Goal: Task Accomplishment & Management: Complete application form

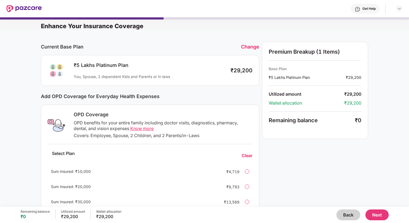
scroll to position [109, 0]
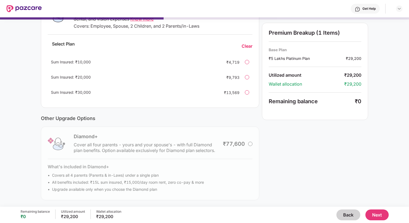
click at [351, 213] on button "Back" at bounding box center [348, 214] width 24 height 11
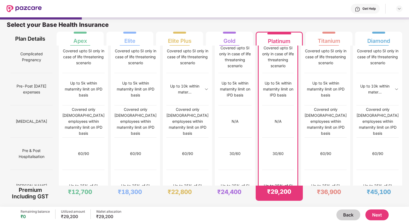
scroll to position [472, 0]
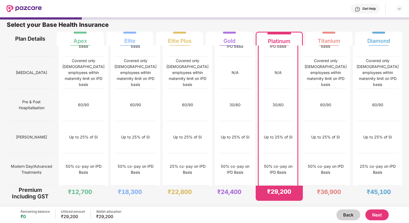
click at [376, 213] on button "Next" at bounding box center [376, 214] width 23 height 11
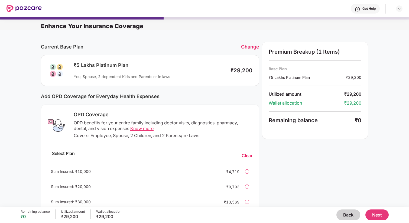
scroll to position [109, 0]
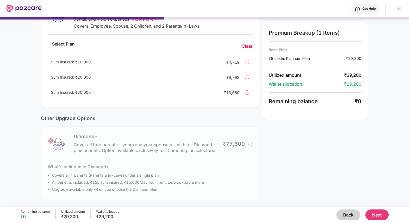
click at [376, 219] on button "Next" at bounding box center [376, 214] width 23 height 11
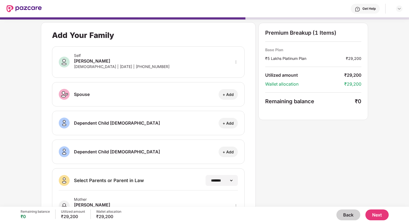
click at [227, 94] on div "+ Add" at bounding box center [228, 94] width 11 height 5
select select "******"
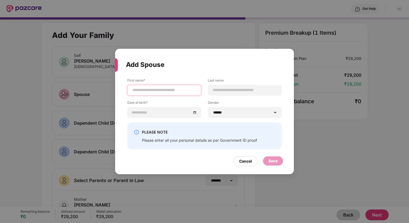
click at [185, 91] on input at bounding box center [164, 90] width 65 height 6
type input "******"
click at [231, 88] on input at bounding box center [244, 90] width 65 height 6
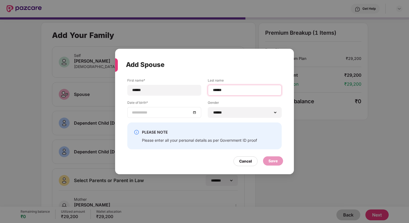
type input "******"
click at [170, 113] on input at bounding box center [161, 112] width 59 height 6
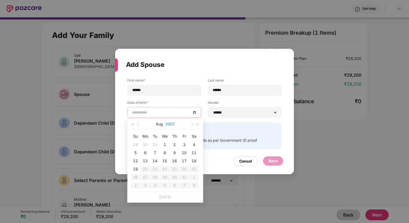
click at [170, 123] on button "2007" at bounding box center [169, 124] width 9 height 11
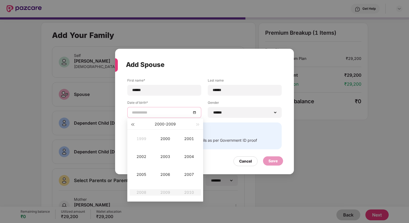
type input "**********"
click at [133, 124] on span "button" at bounding box center [132, 124] width 3 height 3
type input "**********"
click at [144, 172] on div "1995" at bounding box center [141, 174] width 16 height 6
type input "**********"
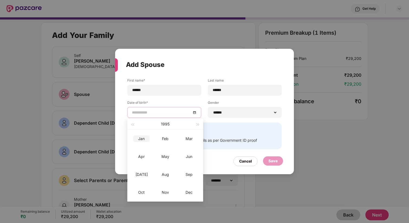
click at [143, 136] on div "Jan" at bounding box center [141, 138] width 16 height 6
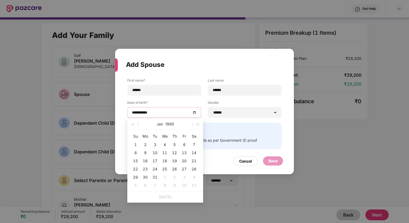
type input "**********"
click at [154, 160] on div "17" at bounding box center [155, 161] width 6 height 6
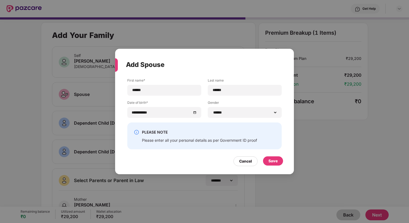
drag, startPoint x: 116, startPoint y: 64, endPoint x: 111, endPoint y: 66, distance: 5.9
click at [111, 66] on div "**********" at bounding box center [204, 111] width 409 height 223
click at [161, 113] on input "**********" at bounding box center [161, 112] width 59 height 6
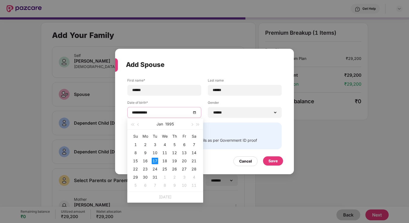
type input "**********"
click at [274, 160] on div "Save" at bounding box center [272, 161] width 9 height 6
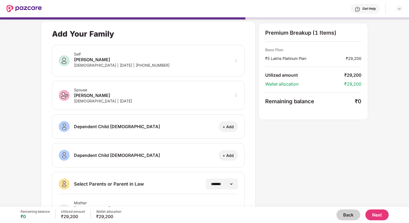
scroll to position [0, 0]
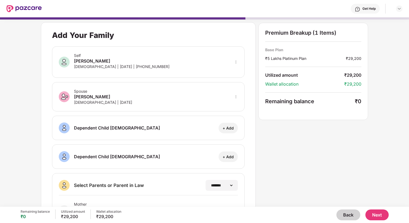
click at [228, 93] on div "Spouse Yamini Mathur Female | 17 Jan 1995" at bounding box center [148, 96] width 192 height 29
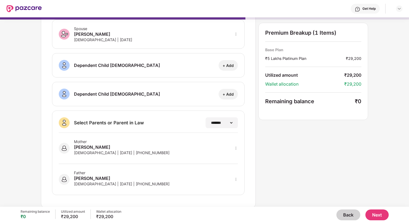
scroll to position [48, 0]
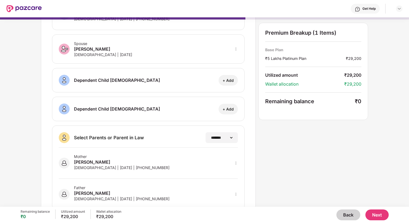
click at [378, 213] on button "Next" at bounding box center [376, 214] width 23 height 11
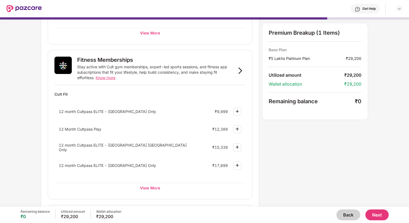
scroll to position [167, 0]
click at [125, 111] on span "12 month Cultpass ELITE - Bangalore Only" at bounding box center [107, 112] width 97 height 5
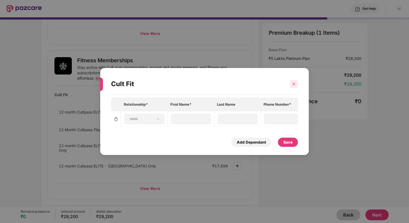
click at [292, 85] on icon "close" at bounding box center [294, 84] width 4 height 4
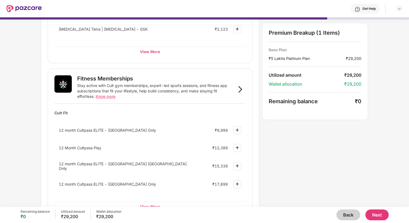
scroll to position [147, 0]
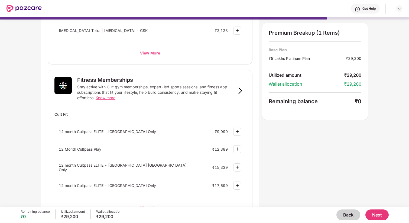
click at [240, 91] on img at bounding box center [240, 90] width 6 height 6
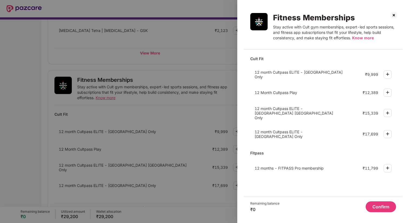
click at [393, 15] on img at bounding box center [393, 15] width 9 height 9
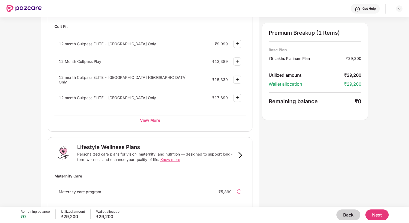
scroll to position [233, 0]
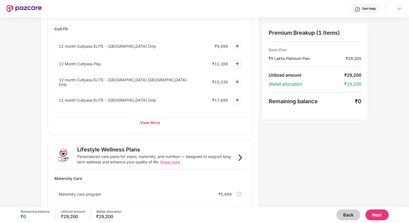
click at [239, 155] on img at bounding box center [240, 157] width 6 height 6
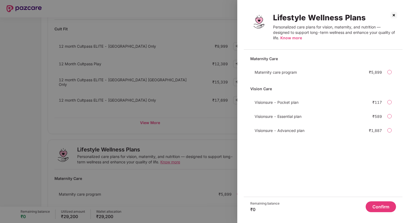
click at [395, 16] on img at bounding box center [393, 15] width 9 height 9
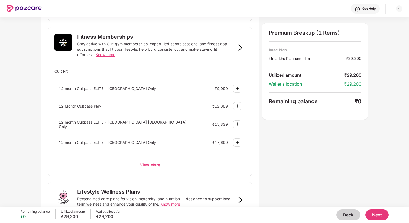
scroll to position [174, 0]
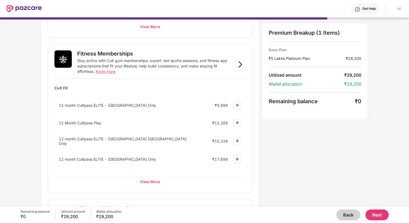
click at [88, 123] on span "12 Month Cultpass Play" at bounding box center [80, 122] width 43 height 5
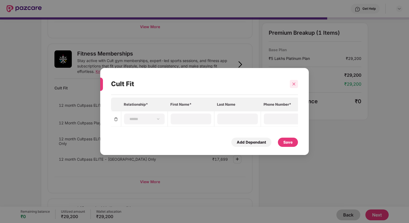
click at [294, 83] on icon "close" at bounding box center [294, 84] width 4 height 4
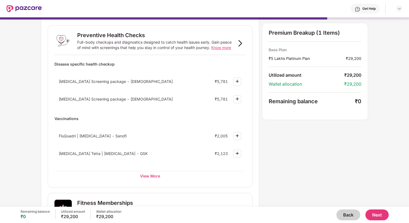
scroll to position [0, 0]
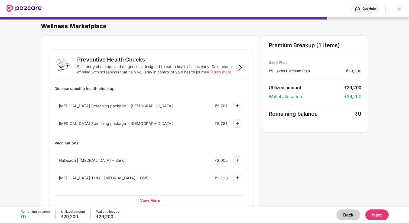
click at [376, 211] on button "Next" at bounding box center [376, 214] width 23 height 11
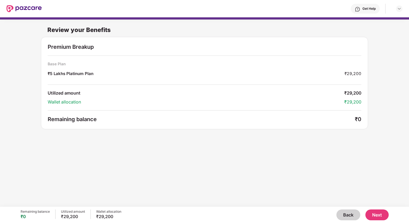
click at [381, 215] on button "Next" at bounding box center [376, 214] width 23 height 11
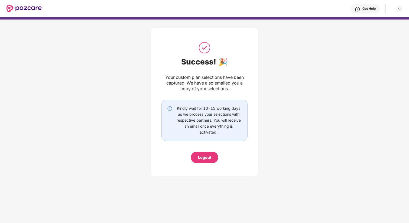
drag, startPoint x: 210, startPoint y: 159, endPoint x: 206, endPoint y: 180, distance: 21.3
click at [206, 180] on div "Success! 🎉 Your custom plan selections have been captured. We have also emailed…" at bounding box center [204, 100] width 108 height 162
click at [207, 155] on div "Logout" at bounding box center [204, 157] width 13 height 6
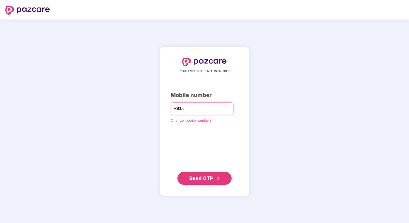
click at [195, 104] on input "number" at bounding box center [208, 108] width 44 height 9
type input "**********"
click at [208, 176] on span "Send OTP" at bounding box center [201, 178] width 24 height 6
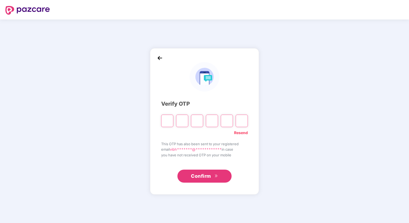
type input "*"
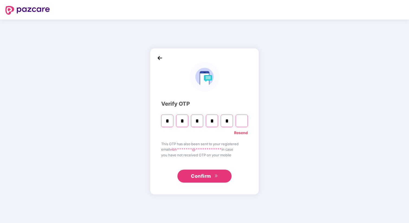
type input "*"
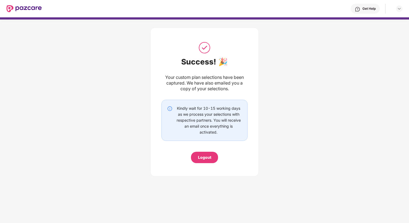
click at [361, 9] on div "Get Help" at bounding box center [365, 9] width 29 height 10
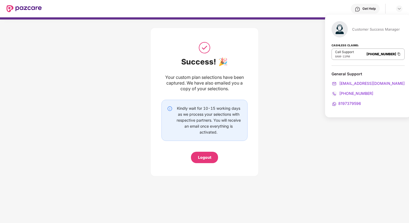
click at [352, 101] on span "8197379596" at bounding box center [349, 103] width 23 height 5
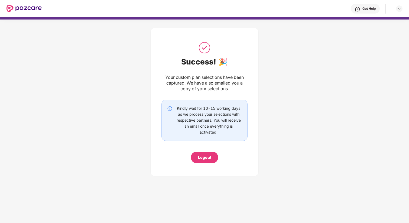
click at [299, 63] on div "Success! 🎉 Your custom plan selections have been captured. We have also emailed…" at bounding box center [204, 100] width 409 height 162
click at [371, 10] on div "Get Help" at bounding box center [368, 8] width 13 height 4
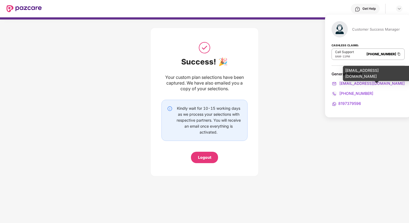
click at [355, 82] on span "[EMAIL_ADDRESS][DOMAIN_NAME]" at bounding box center [371, 83] width 66 height 5
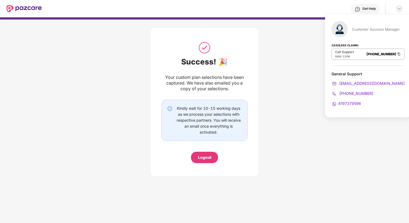
click at [402, 8] on div at bounding box center [399, 8] width 6 height 6
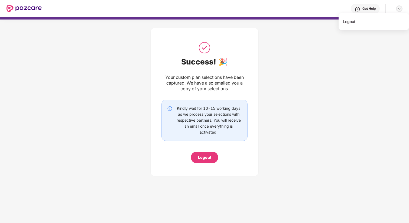
click at [400, 9] on img at bounding box center [399, 8] width 4 height 4
